Goal: Task Accomplishment & Management: Complete application form

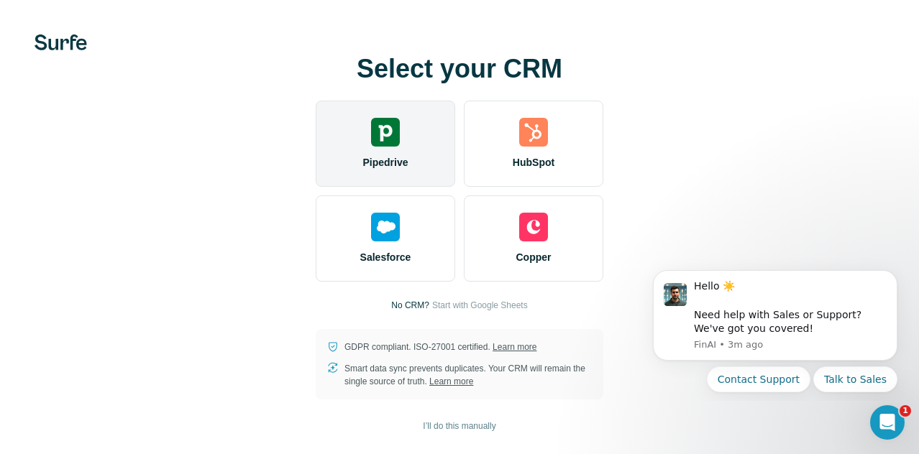
click at [382, 168] on span "Pipedrive" at bounding box center [384, 162] width 45 height 14
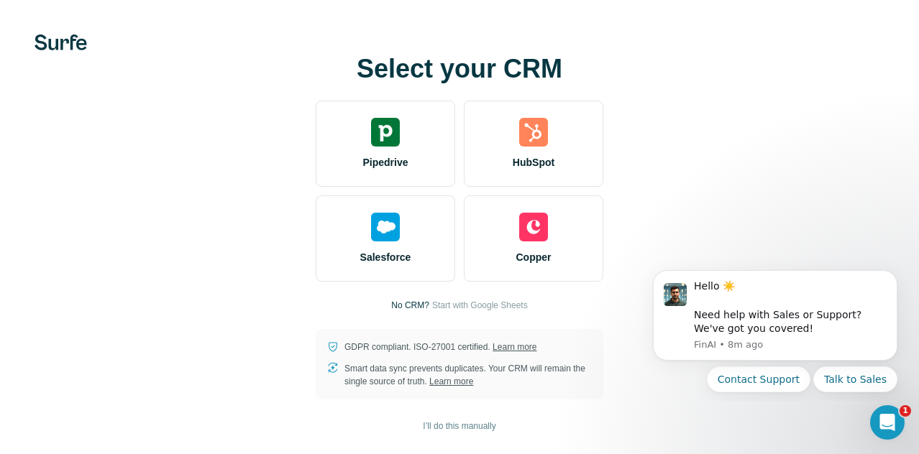
click at [590, 29] on div "Select your CRM Pipedrive HubSpot Salesforce Copper No CRM? Start with Google S…" at bounding box center [459, 227] width 919 height 454
